Goal: Information Seeking & Learning: Check status

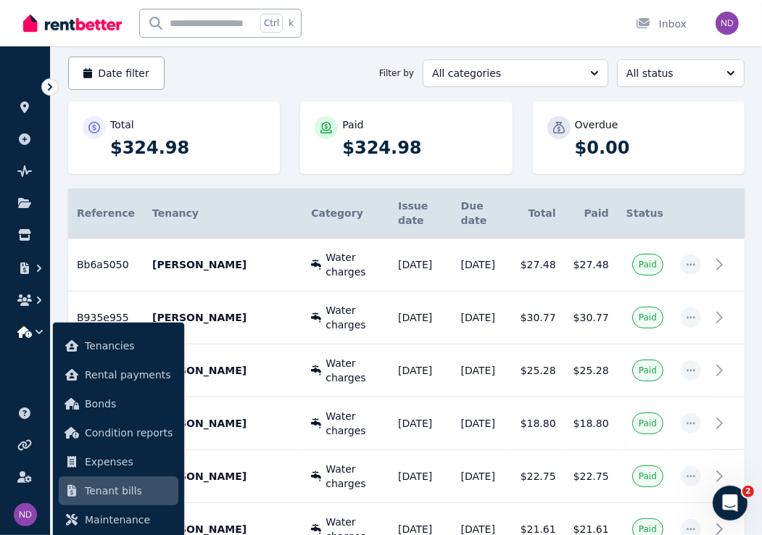
scroll to position [290, 0]
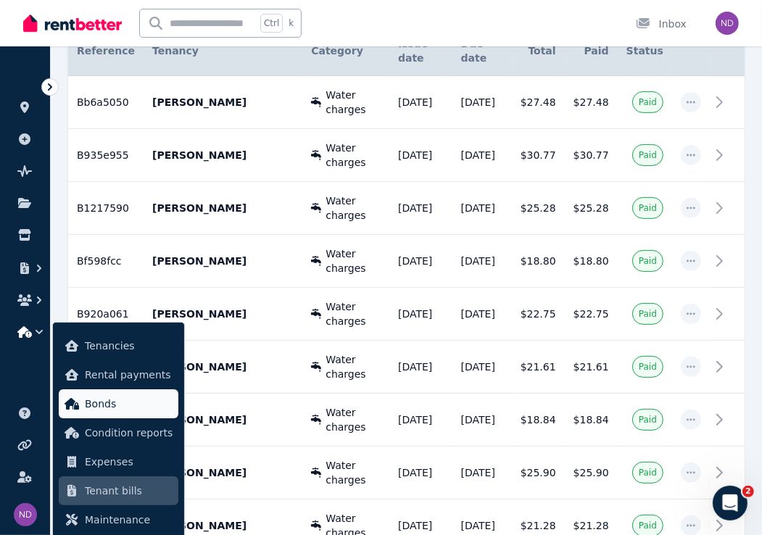
click at [112, 401] on span "Bonds" at bounding box center [129, 403] width 88 height 17
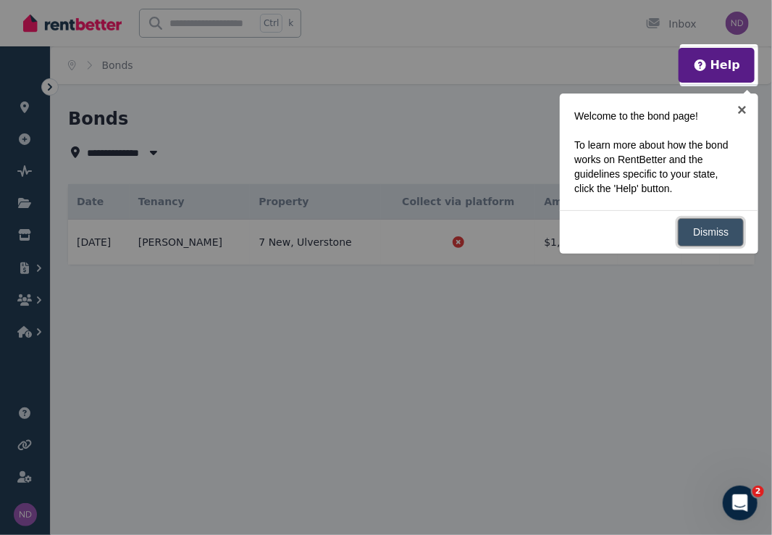
click at [708, 230] on link "Dismiss" at bounding box center [711, 232] width 66 height 28
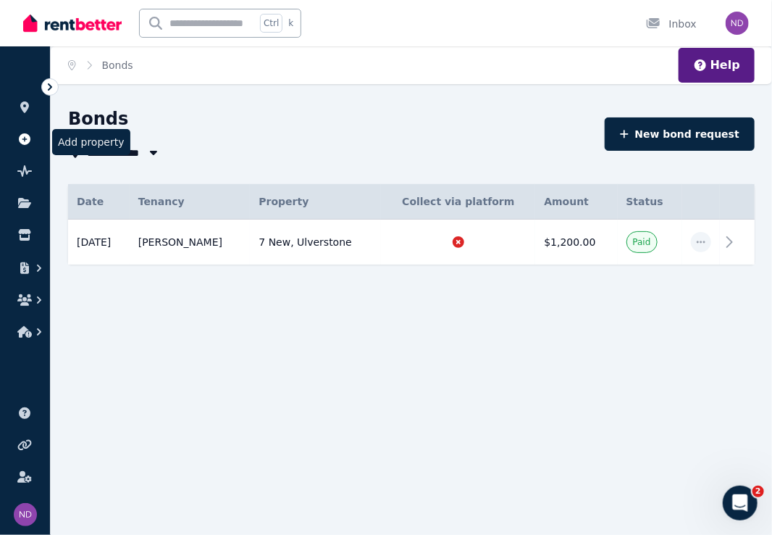
click at [23, 135] on icon at bounding box center [25, 139] width 12 height 12
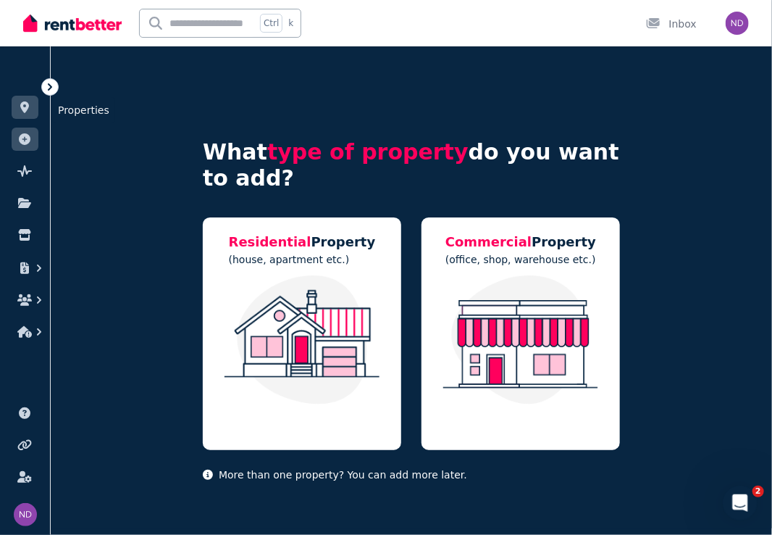
click at [23, 108] on icon at bounding box center [24, 107] width 9 height 12
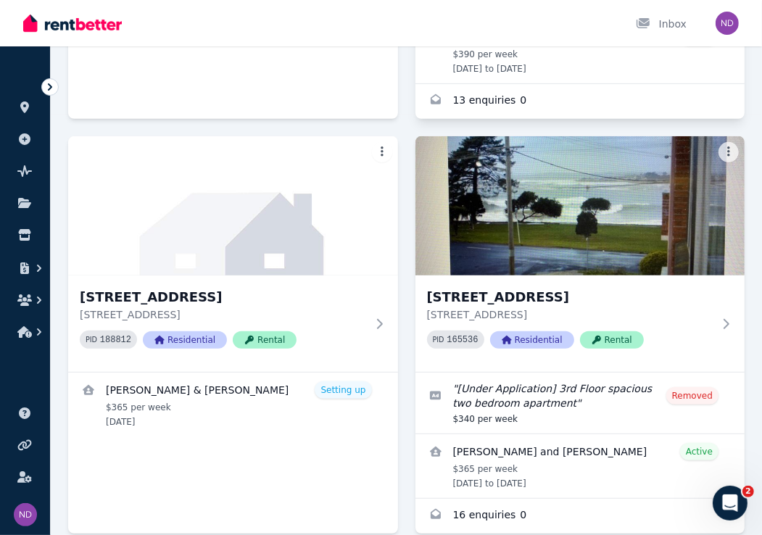
scroll to position [484, 0]
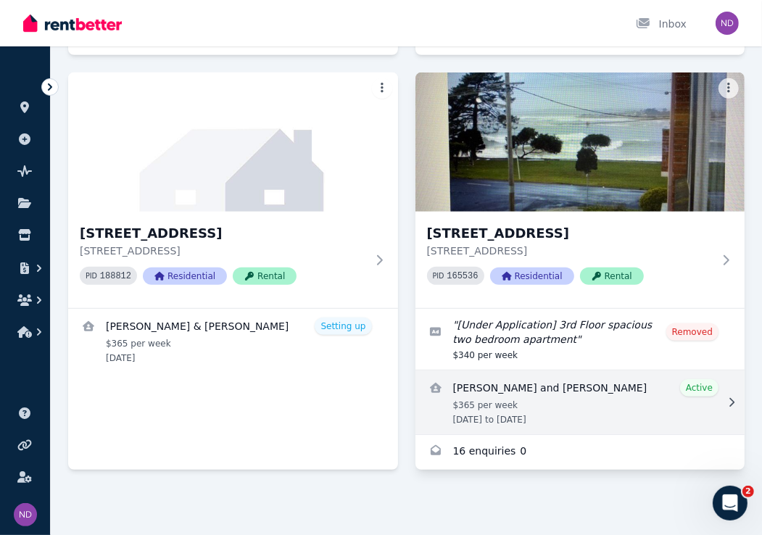
click at [499, 404] on link "View details for Renu Pun and Smita Subba" at bounding box center [580, 402] width 330 height 64
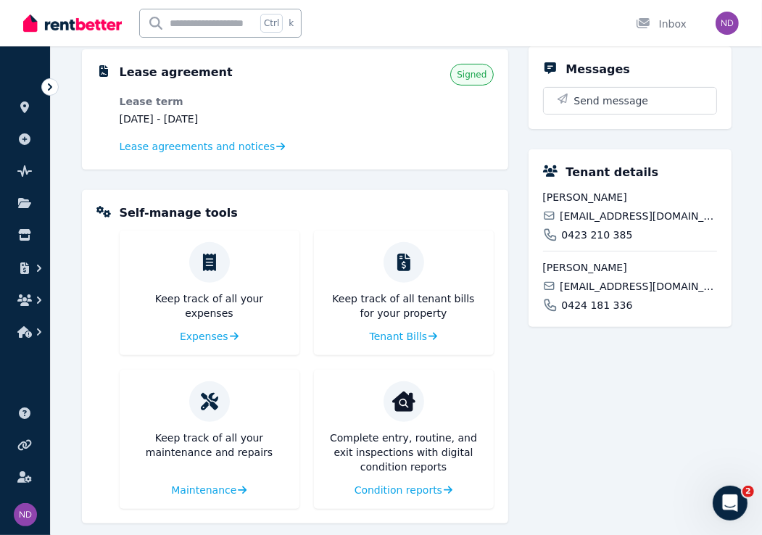
scroll to position [328, 0]
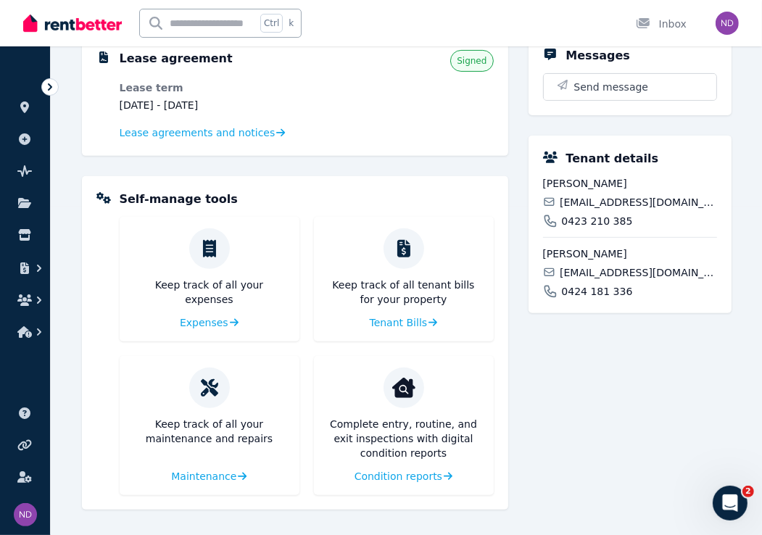
click at [559, 167] on div "Tenant details" at bounding box center [630, 158] width 174 height 17
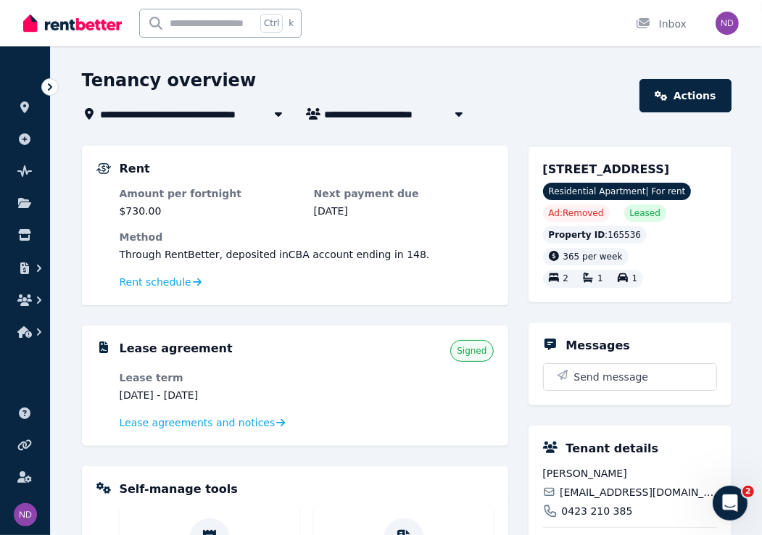
scroll to position [0, 0]
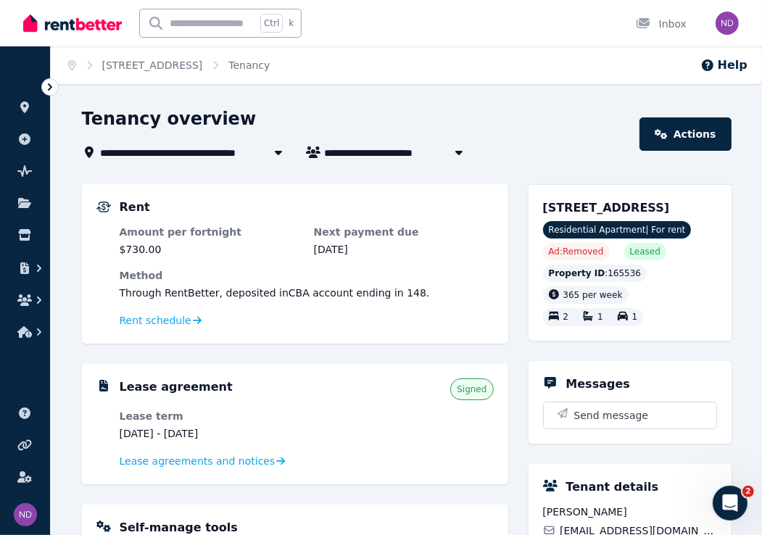
click at [177, 154] on span "[STREET_ADDRESS]" at bounding box center [161, 151] width 121 height 17
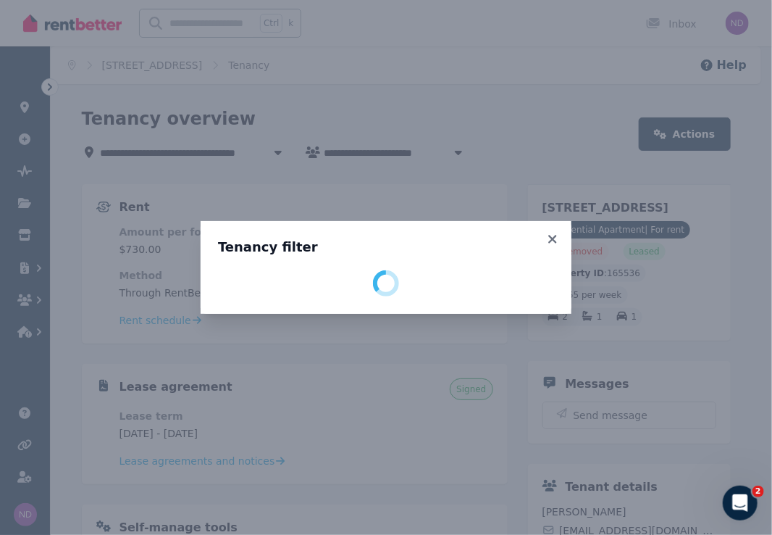
select select "**********"
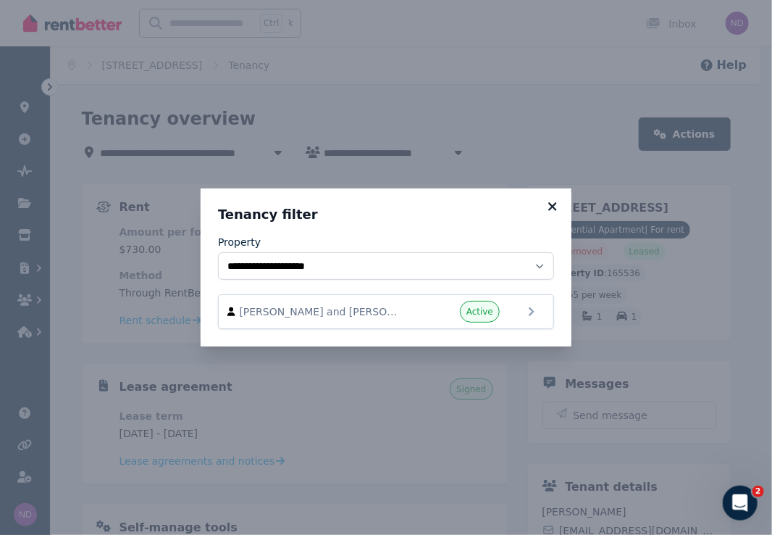
click at [555, 206] on icon at bounding box center [553, 206] width 14 height 13
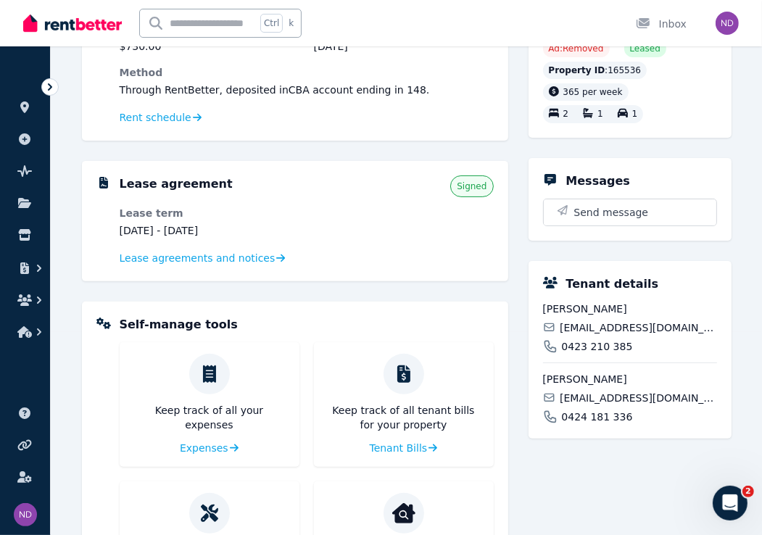
scroll to position [38, 0]
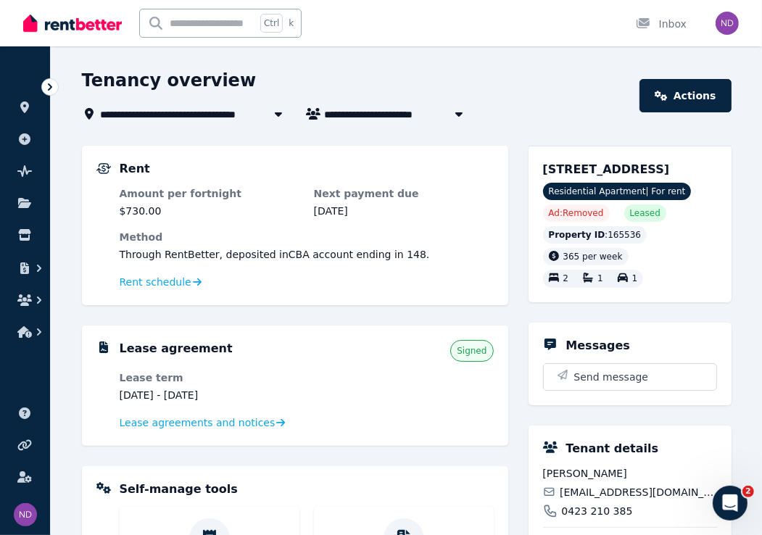
click at [182, 346] on h5 "Lease agreement" at bounding box center [176, 348] width 113 height 17
click at [29, 331] on icon "button" at bounding box center [24, 332] width 14 height 12
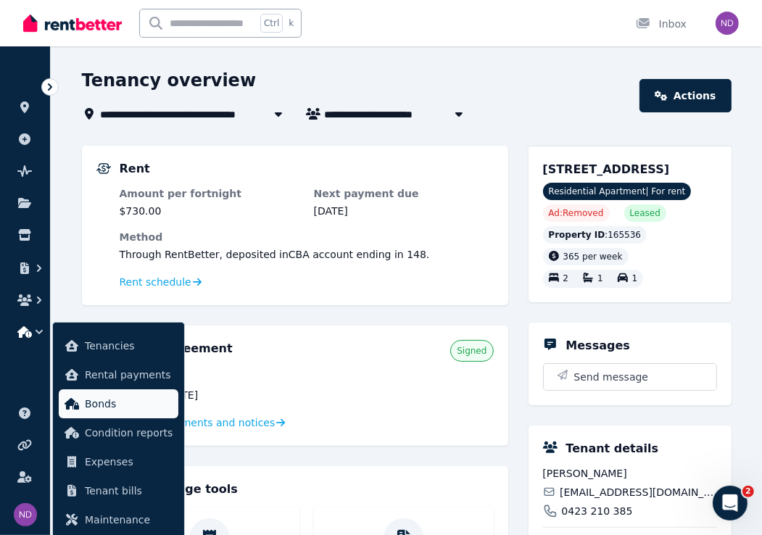
click at [104, 405] on span "Bonds" at bounding box center [129, 403] width 88 height 17
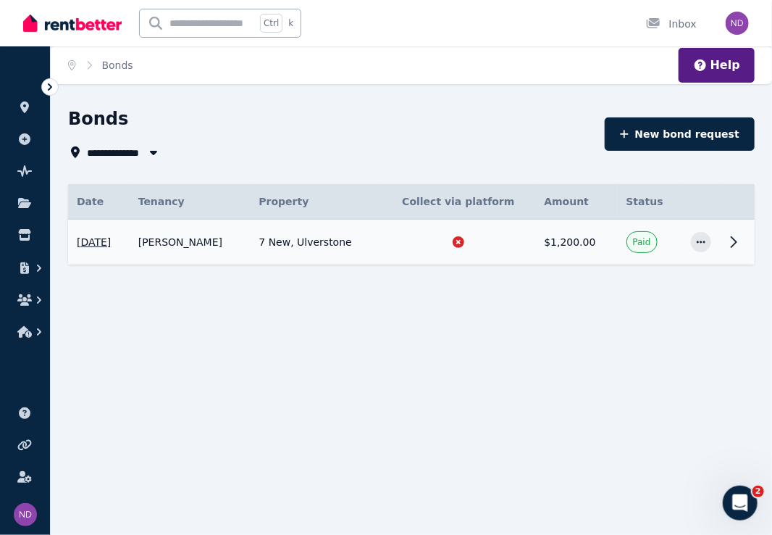
click at [736, 238] on icon at bounding box center [733, 241] width 17 height 17
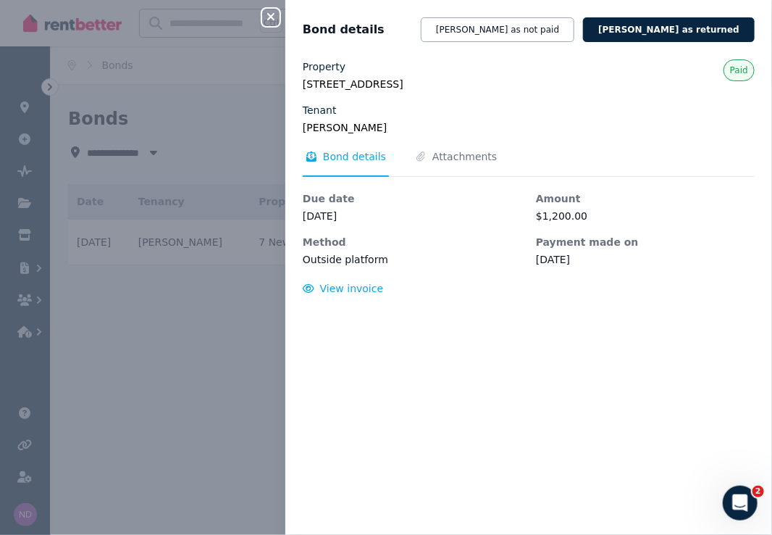
click at [271, 14] on icon "button" at bounding box center [270, 17] width 17 height 12
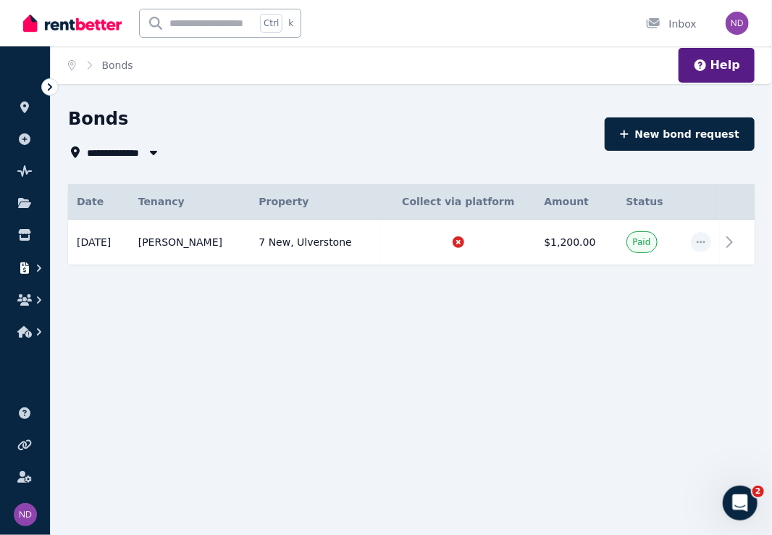
click at [38, 267] on icon "button" at bounding box center [39, 267] width 4 height 7
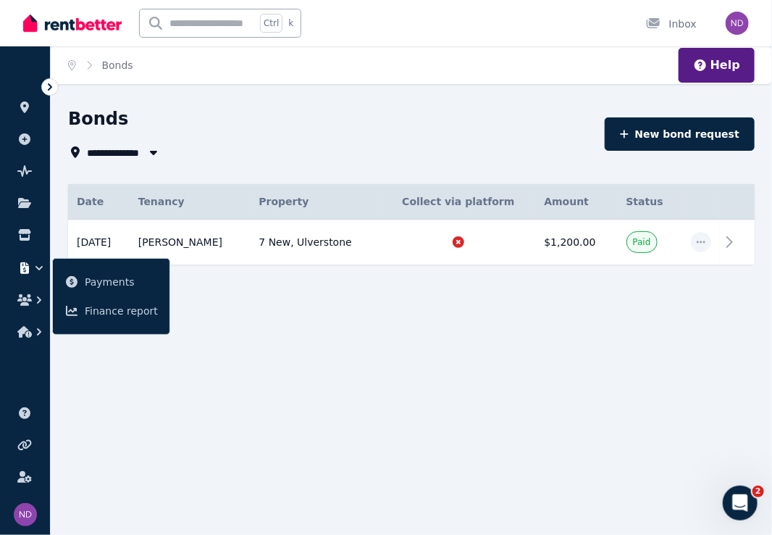
click at [343, 337] on div "**********" at bounding box center [386, 267] width 772 height 535
click at [154, 152] on icon "button" at bounding box center [153, 153] width 7 height 4
click at [401, 421] on div "**********" at bounding box center [386, 267] width 772 height 535
click at [32, 301] on icon "button" at bounding box center [39, 300] width 14 height 14
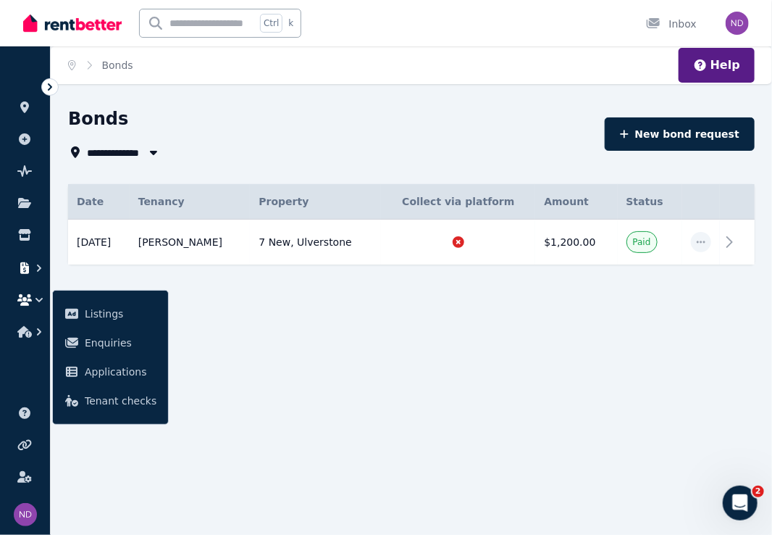
click at [33, 267] on icon "button" at bounding box center [39, 268] width 14 height 14
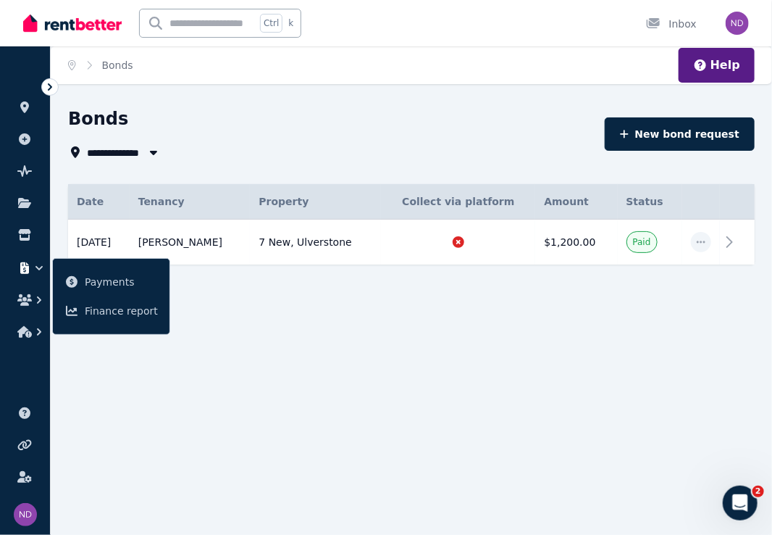
click at [220, 299] on div "**********" at bounding box center [412, 211] width 722 height 209
click at [41, 299] on icon "button" at bounding box center [39, 300] width 14 height 14
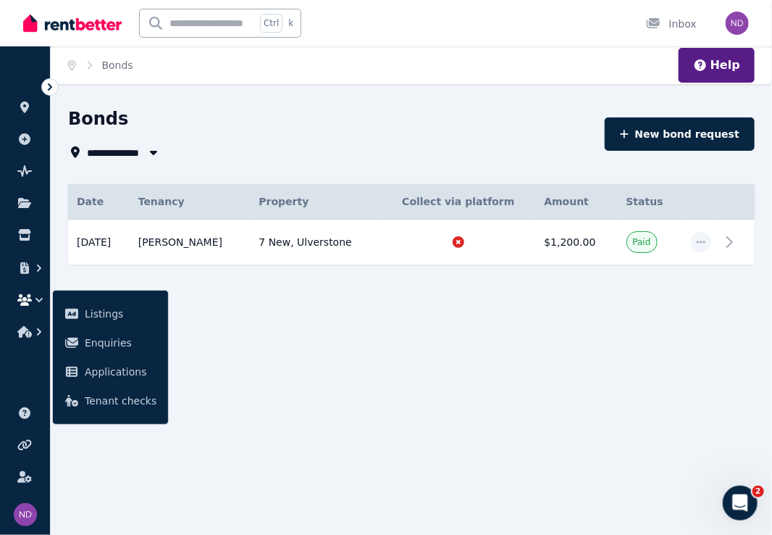
click at [298, 307] on div "**********" at bounding box center [412, 211] width 722 height 209
click at [738, 238] on icon at bounding box center [733, 241] width 17 height 17
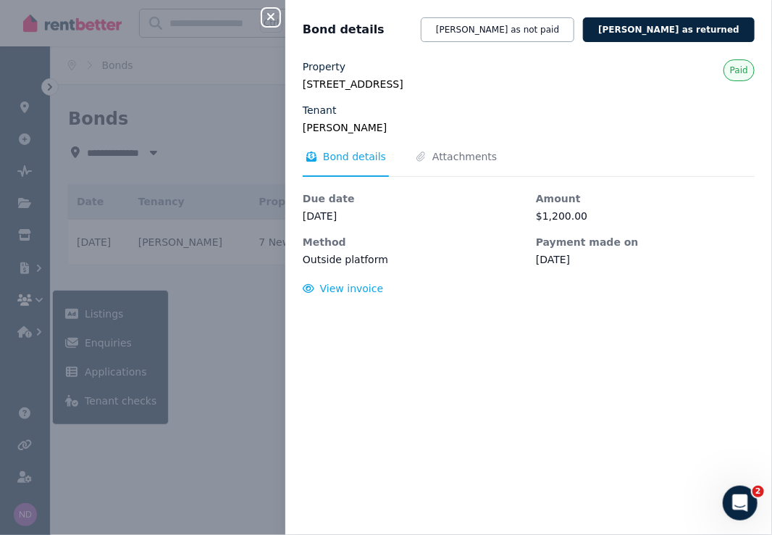
click at [274, 13] on icon "button" at bounding box center [270, 17] width 17 height 12
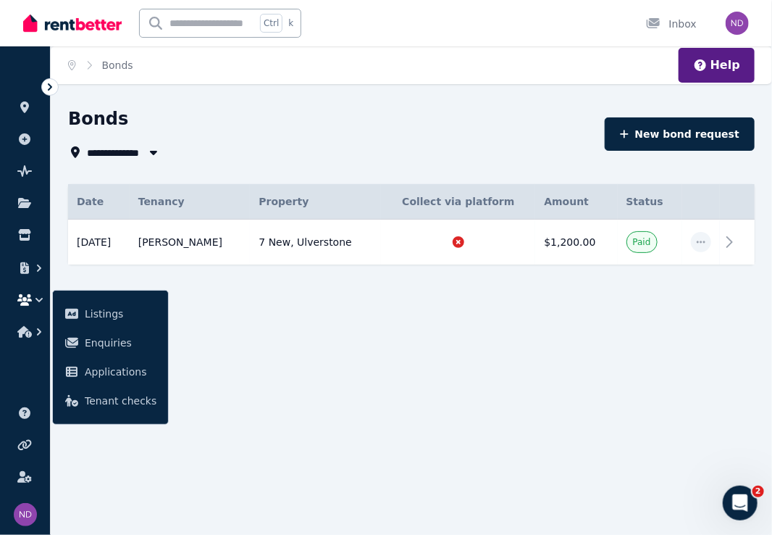
click at [154, 151] on icon "button" at bounding box center [153, 153] width 7 height 4
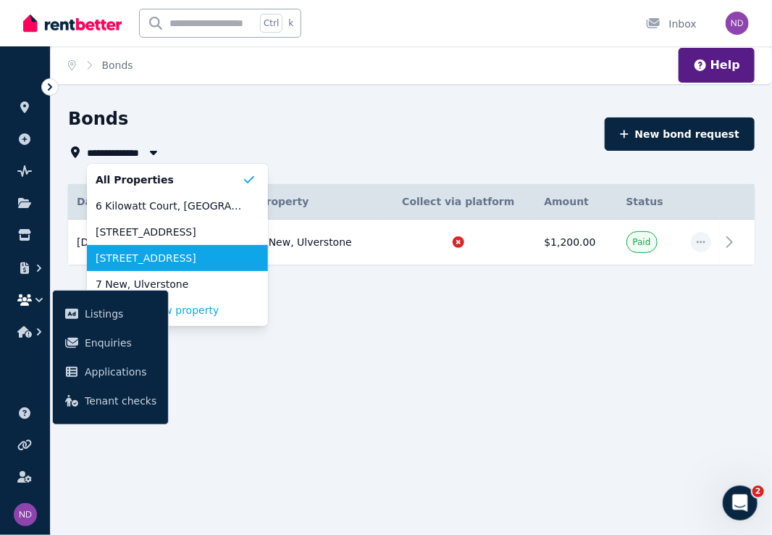
click at [172, 256] on span "[STREET_ADDRESS]" at bounding box center [169, 258] width 146 height 14
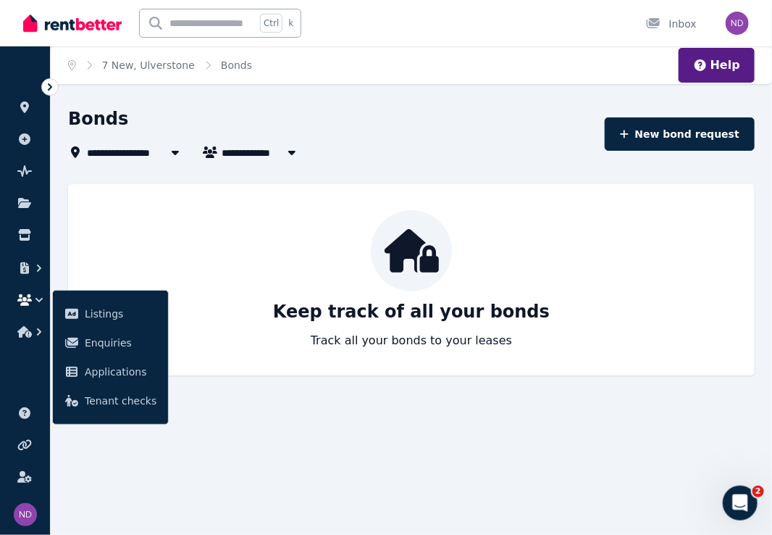
click at [174, 154] on icon "button" at bounding box center [175, 153] width 7 height 4
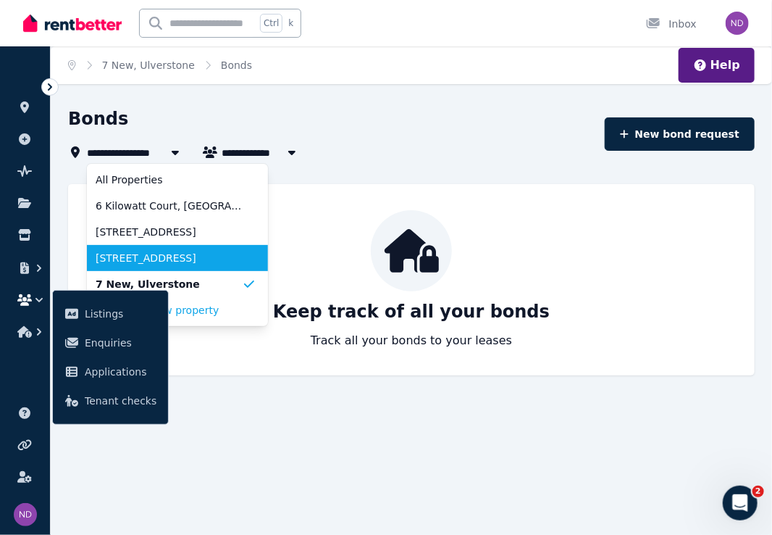
click at [203, 260] on span "[STREET_ADDRESS]" at bounding box center [169, 258] width 146 height 14
type input "**********"
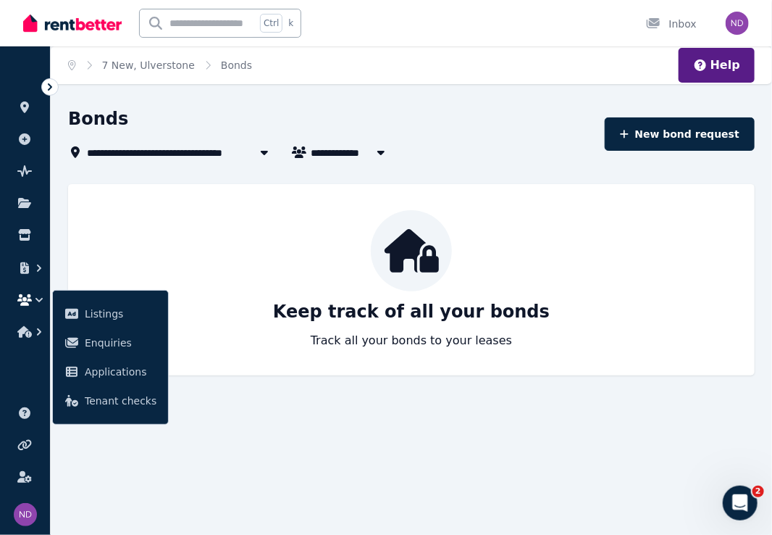
drag, startPoint x: 53, startPoint y: 150, endPoint x: 61, endPoint y: 150, distance: 8.0
click at [53, 151] on div "**********" at bounding box center [412, 261] width 722 height 309
click at [238, 315] on div "Keep track of all your bonds Track all your bonds to your leases" at bounding box center [412, 279] width 658 height 139
click at [377, 115] on div "Bonds" at bounding box center [332, 121] width 528 height 28
click at [22, 104] on icon at bounding box center [24, 107] width 9 height 12
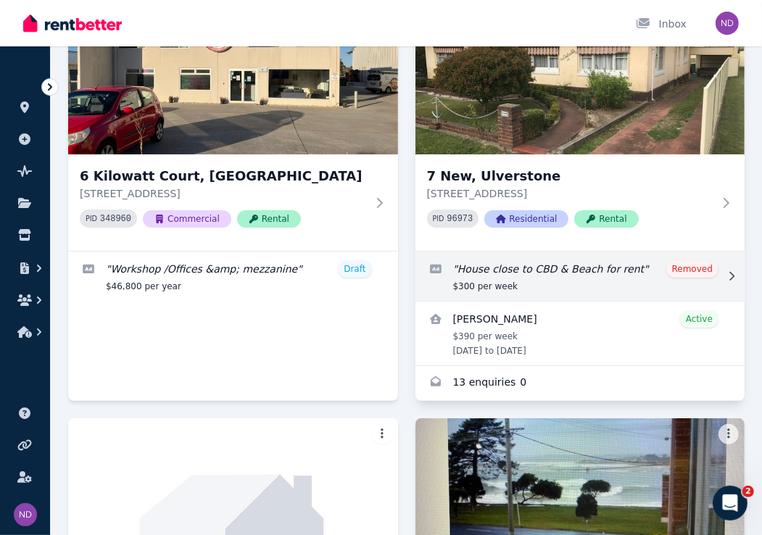
scroll to position [145, 0]
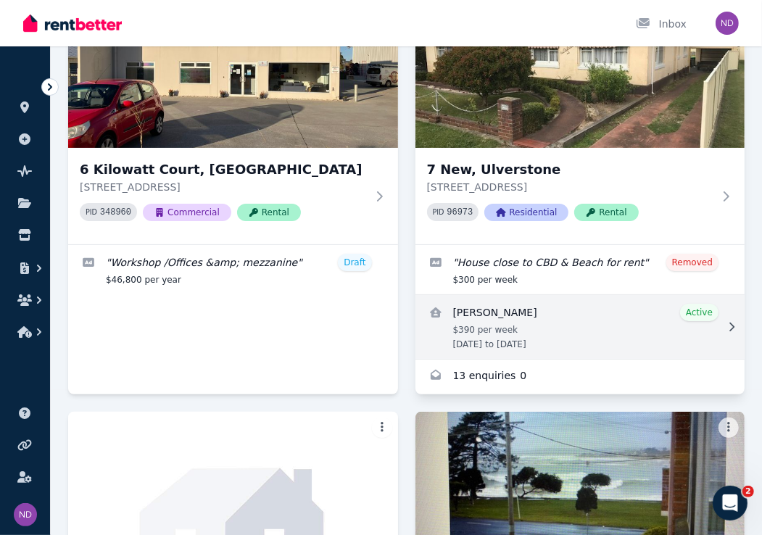
click at [496, 310] on link "View details for Kim Martens" at bounding box center [580, 327] width 330 height 64
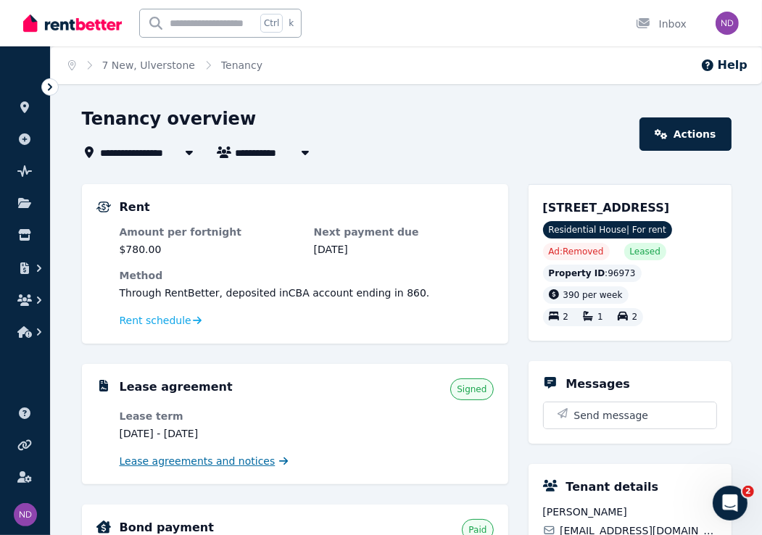
click at [235, 461] on span "Lease agreements and notices" at bounding box center [198, 461] width 156 height 14
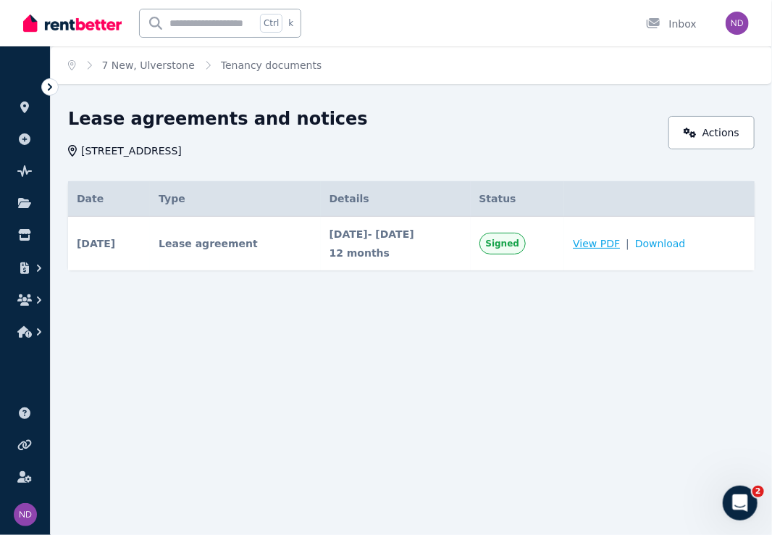
click at [620, 245] on span "View PDF" at bounding box center [596, 243] width 47 height 14
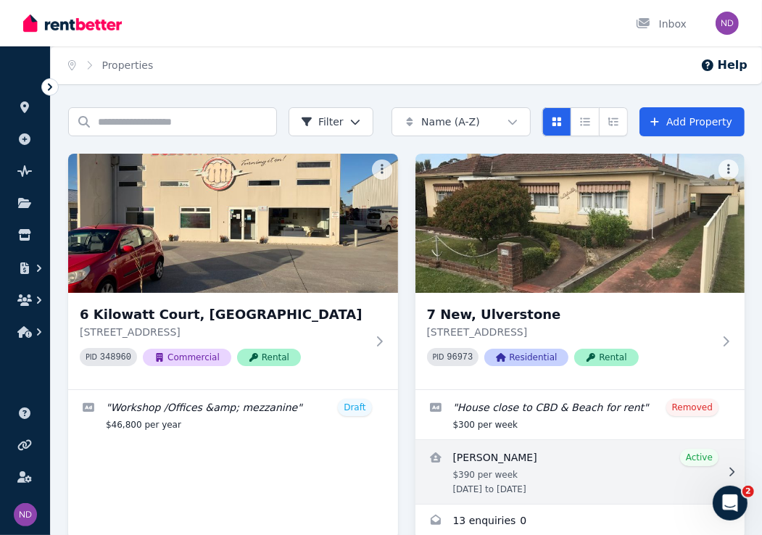
scroll to position [145, 0]
